Goal: Task Accomplishment & Management: Complete application form

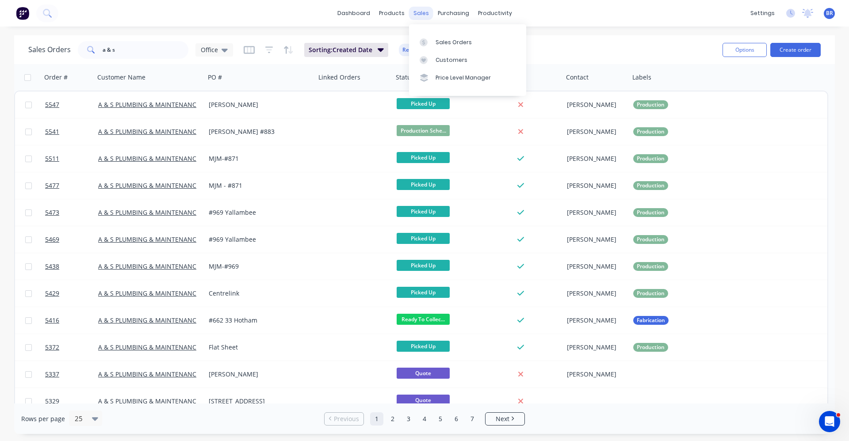
click at [416, 17] on div "sales" at bounding box center [421, 13] width 24 height 13
click at [441, 40] on div "Sales Orders" at bounding box center [454, 42] width 36 height 8
click at [797, 46] on button "Create order" at bounding box center [795, 50] width 50 height 14
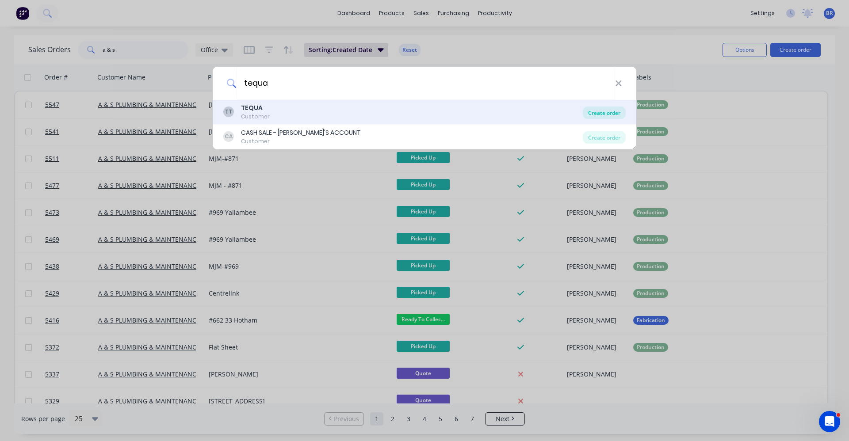
type input "tequa"
click at [599, 113] on div "Create order" at bounding box center [604, 113] width 43 height 12
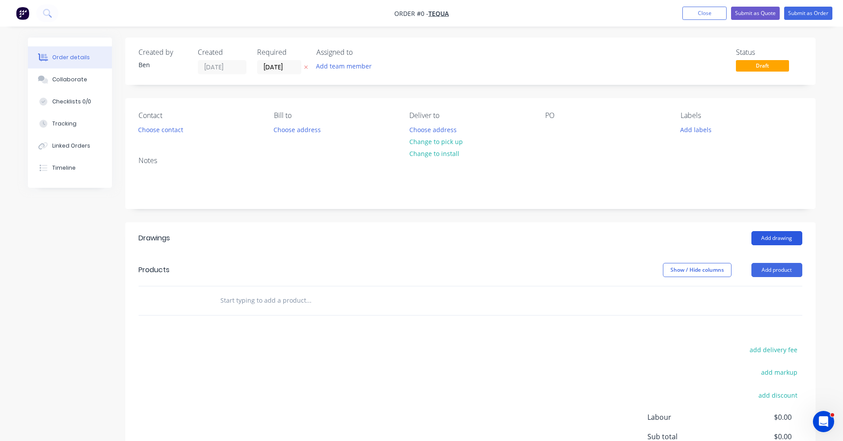
click at [782, 237] on button "Add drawing" at bounding box center [776, 238] width 51 height 14
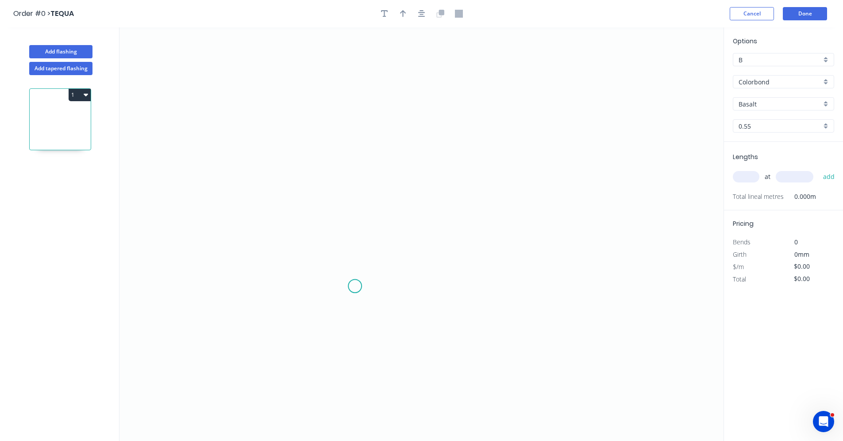
click at [356, 283] on icon "0" at bounding box center [421, 234] width 604 height 414
click at [355, 233] on icon at bounding box center [355, 260] width 0 height 55
click at [516, 226] on icon "0 ?" at bounding box center [421, 234] width 604 height 414
click at [517, 77] on icon "0 ? ?" at bounding box center [421, 234] width 604 height 414
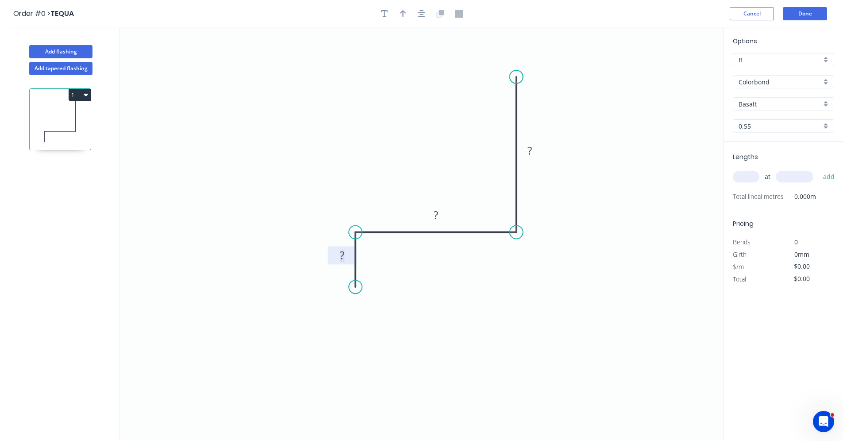
click at [344, 255] on tspan "?" at bounding box center [342, 255] width 4 height 15
click at [421, 14] on icon "button" at bounding box center [421, 14] width 7 height 8
type input "$8.58"
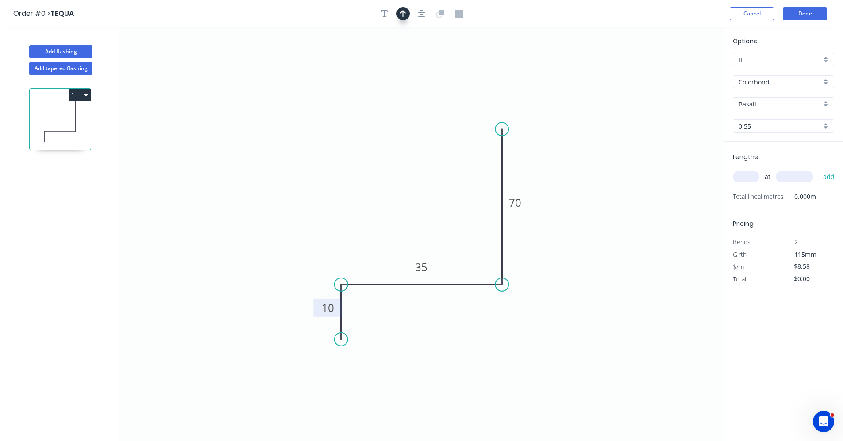
click at [407, 15] on button "button" at bounding box center [402, 13] width 13 height 13
drag, startPoint x: 676, startPoint y: 69, endPoint x: 389, endPoint y: 246, distance: 337.8
click at [389, 246] on icon at bounding box center [389, 236] width 8 height 28
click at [802, 105] on input "Basalt" at bounding box center [779, 104] width 83 height 9
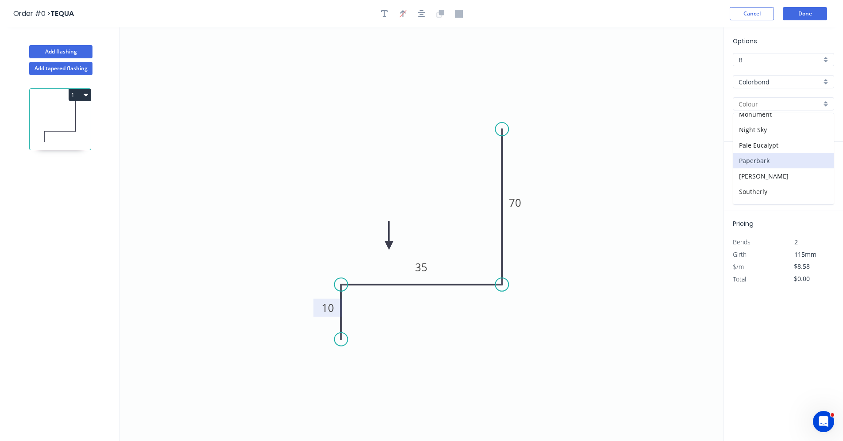
scroll to position [177, 0]
click at [765, 160] on div "Pale Eucalypt" at bounding box center [783, 160] width 100 height 15
type input "Pale Eucalypt"
click at [751, 178] on input "text" at bounding box center [745, 176] width 27 height 11
type input "3"
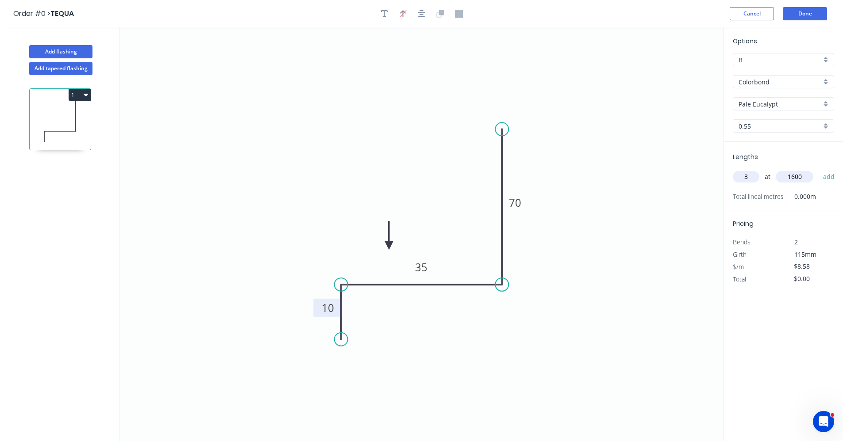
type input "1600"
click at [818, 169] on button "add" at bounding box center [828, 176] width 21 height 15
type input "$41.18"
click at [71, 53] on button "Add flashing" at bounding box center [60, 51] width 63 height 13
type input "$0.00"
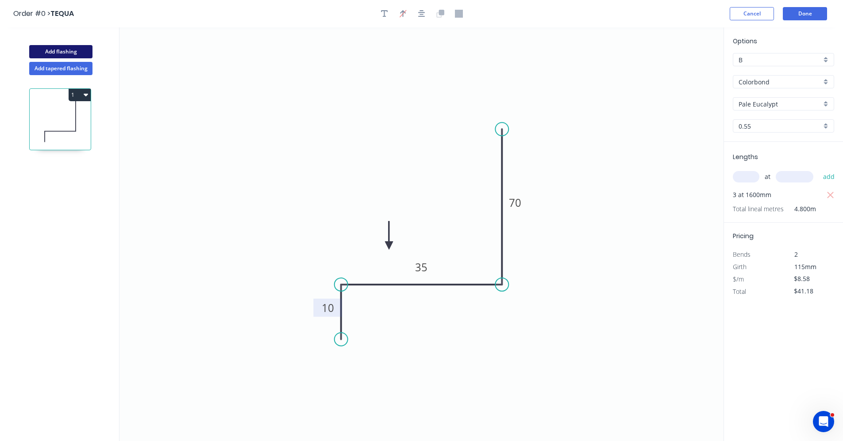
type input "$0.00"
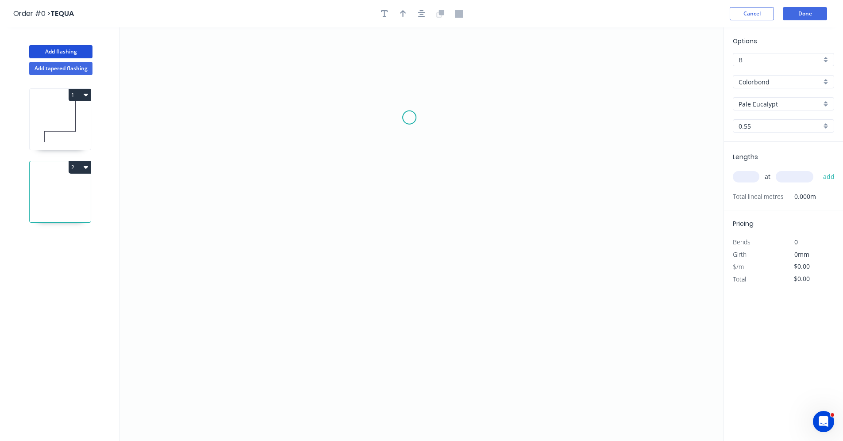
click at [410, 114] on icon "0" at bounding box center [421, 234] width 604 height 414
click at [414, 291] on icon "0" at bounding box center [421, 234] width 604 height 414
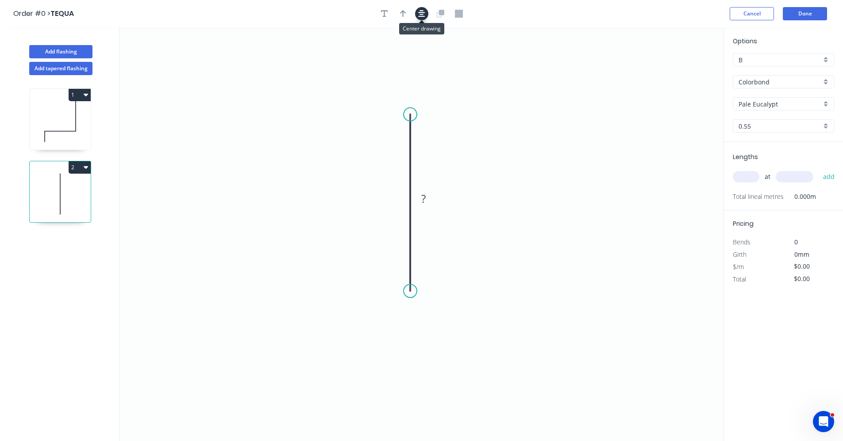
click at [421, 13] on icon "button" at bounding box center [421, 14] width 7 height 8
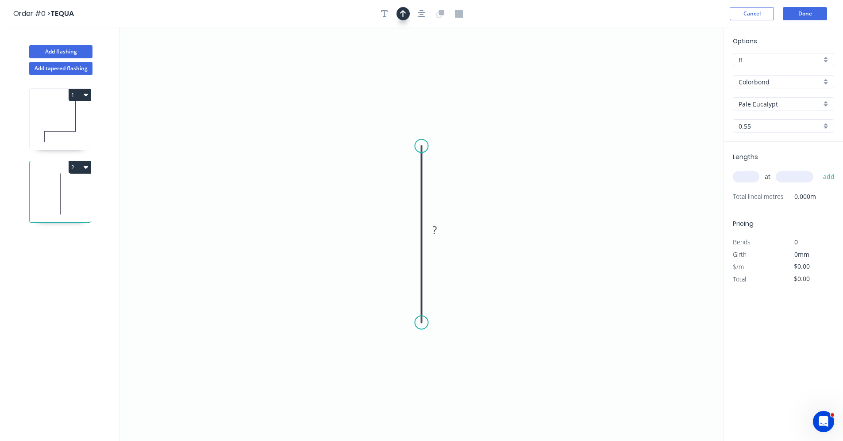
click at [405, 15] on icon "button" at bounding box center [403, 14] width 6 height 8
click at [678, 71] on icon at bounding box center [678, 61] width 8 height 28
drag, startPoint x: 678, startPoint y: 71, endPoint x: 414, endPoint y: 207, distance: 297.3
click at [444, 195] on icon at bounding box center [457, 183] width 26 height 26
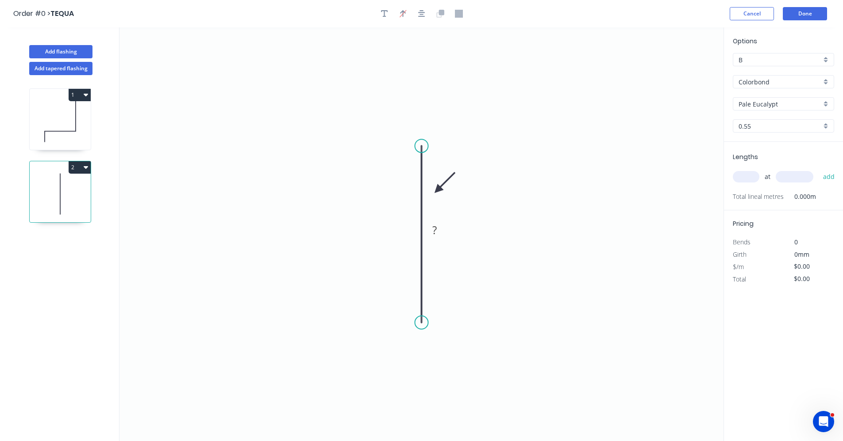
drag, startPoint x: 414, startPoint y: 204, endPoint x: 439, endPoint y: 212, distance: 26.0
click at [436, 191] on icon at bounding box center [445, 183] width 26 height 26
click at [435, 223] on tspan "?" at bounding box center [434, 230] width 4 height 15
click at [749, 174] on input "text" at bounding box center [745, 176] width 27 height 11
type input "$24.29"
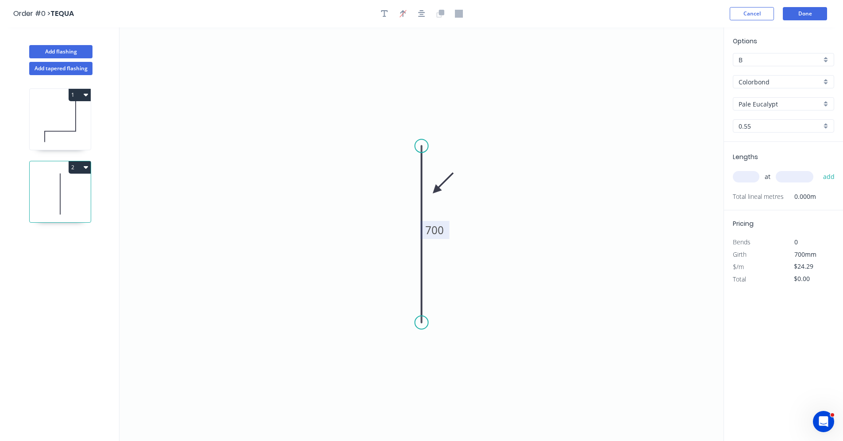
type input "2"
type input "1200"
click at [818, 169] on button "add" at bounding box center [828, 176] width 21 height 15
type input "$58.30"
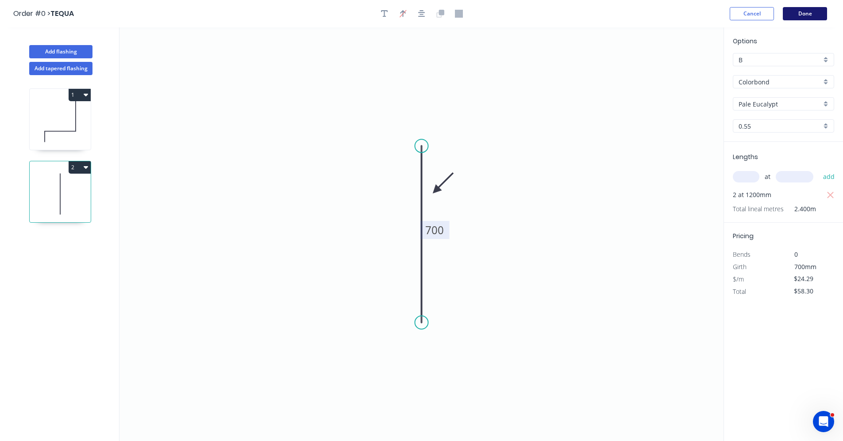
click at [795, 12] on button "Done" at bounding box center [804, 13] width 44 height 13
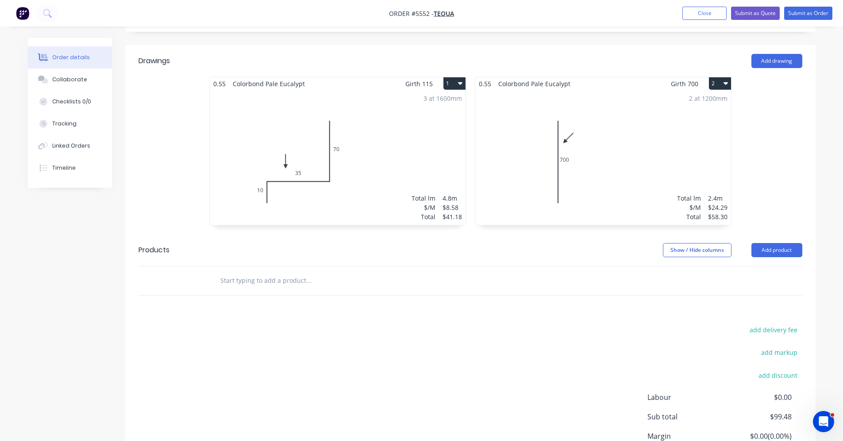
scroll to position [221, 0]
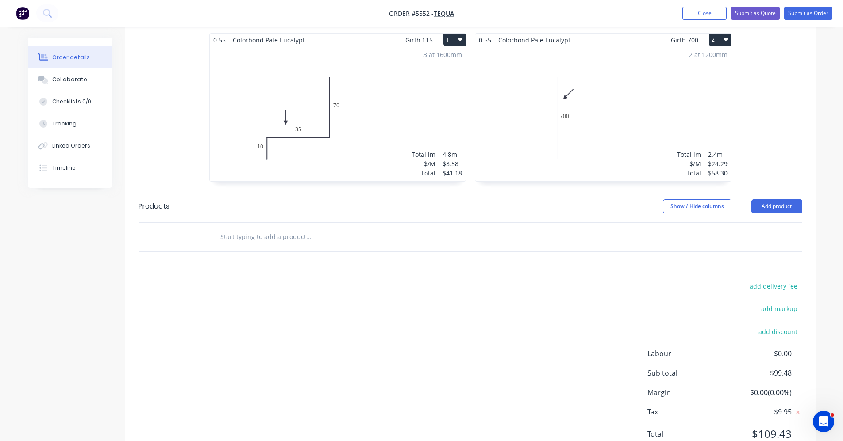
click at [268, 238] on input "text" at bounding box center [308, 237] width 177 height 18
click at [774, 208] on button "Add product" at bounding box center [776, 206] width 51 height 14
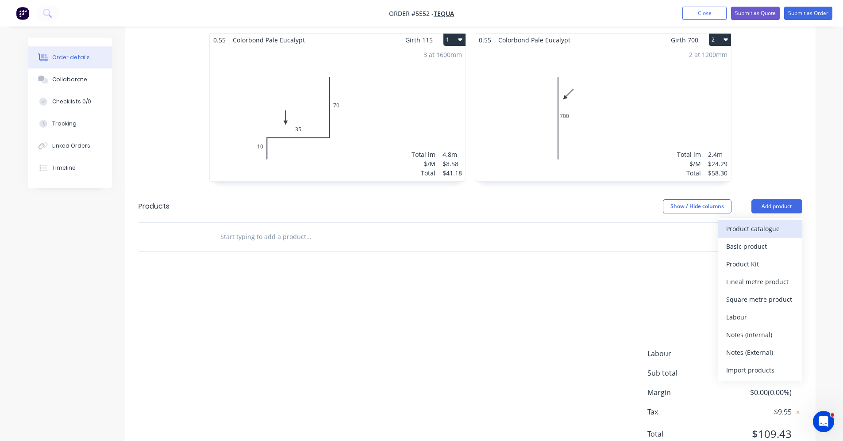
click at [758, 230] on div "Product catalogue" at bounding box center [760, 228] width 68 height 13
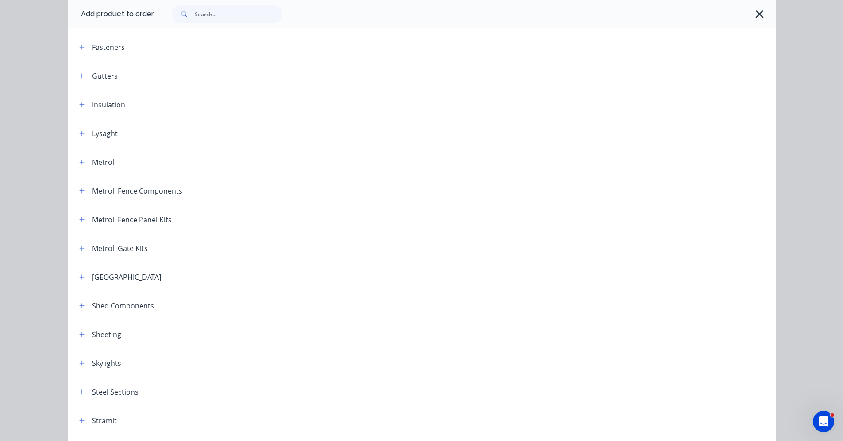
scroll to position [354, 0]
click at [80, 304] on icon "button" at bounding box center [81, 304] width 5 height 6
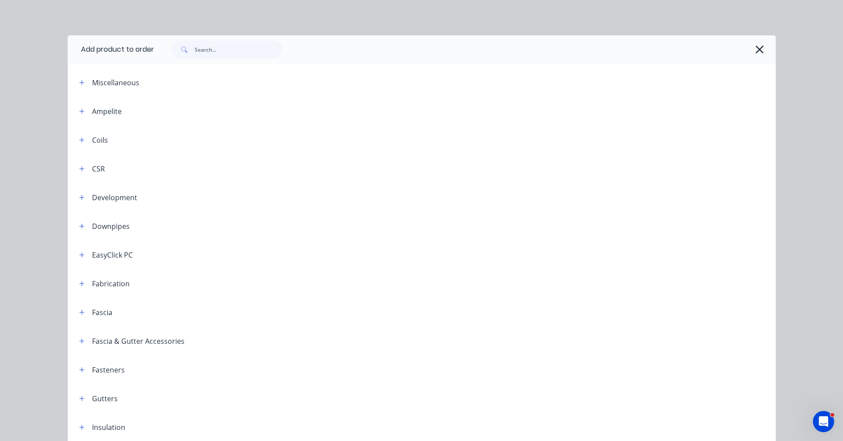
scroll to position [44, 0]
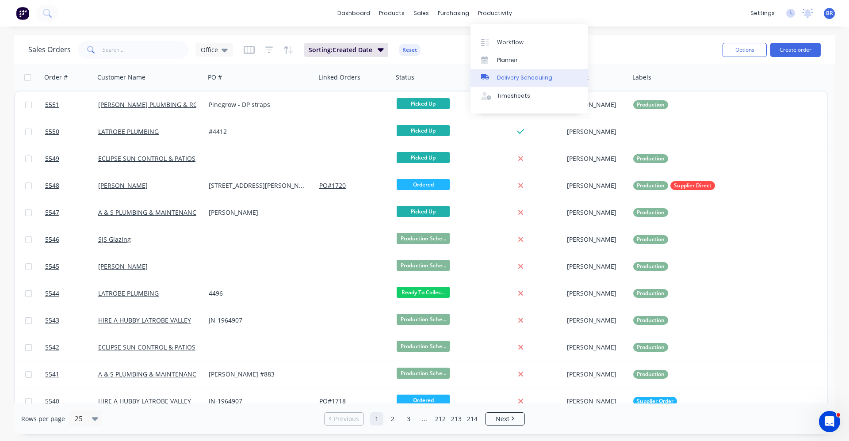
click at [512, 80] on div "Delivery Scheduling" at bounding box center [524, 78] width 55 height 8
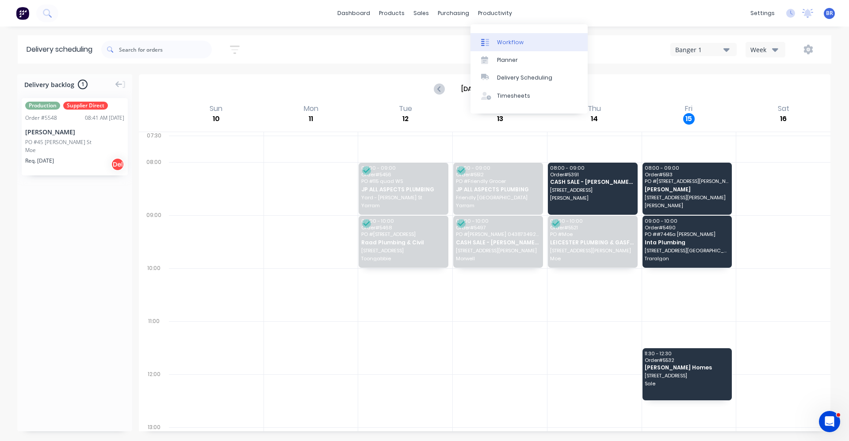
click at [510, 44] on div "Workflow" at bounding box center [510, 42] width 27 height 8
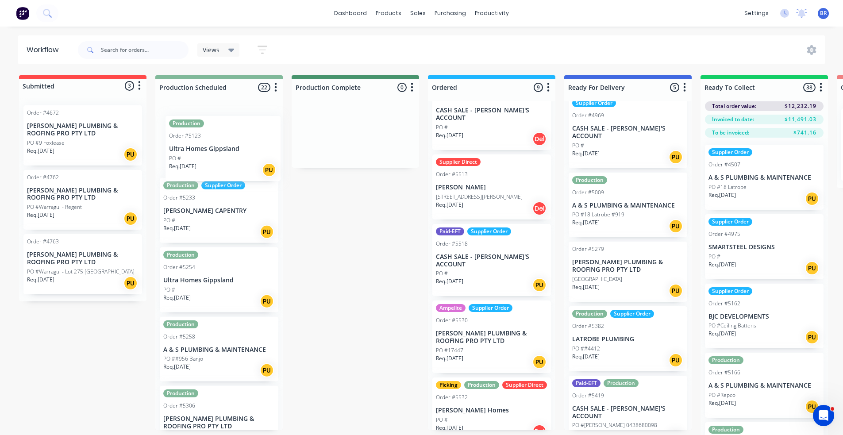
drag, startPoint x: 195, startPoint y: 145, endPoint x: 202, endPoint y: 145, distance: 6.6
click at [201, 145] on div "Production Order #5123 Ultra Homes Gippsland PO # Req. [DATE] PU Production Sup…" at bounding box center [218, 265] width 127 height 329
